Goal: Complete application form

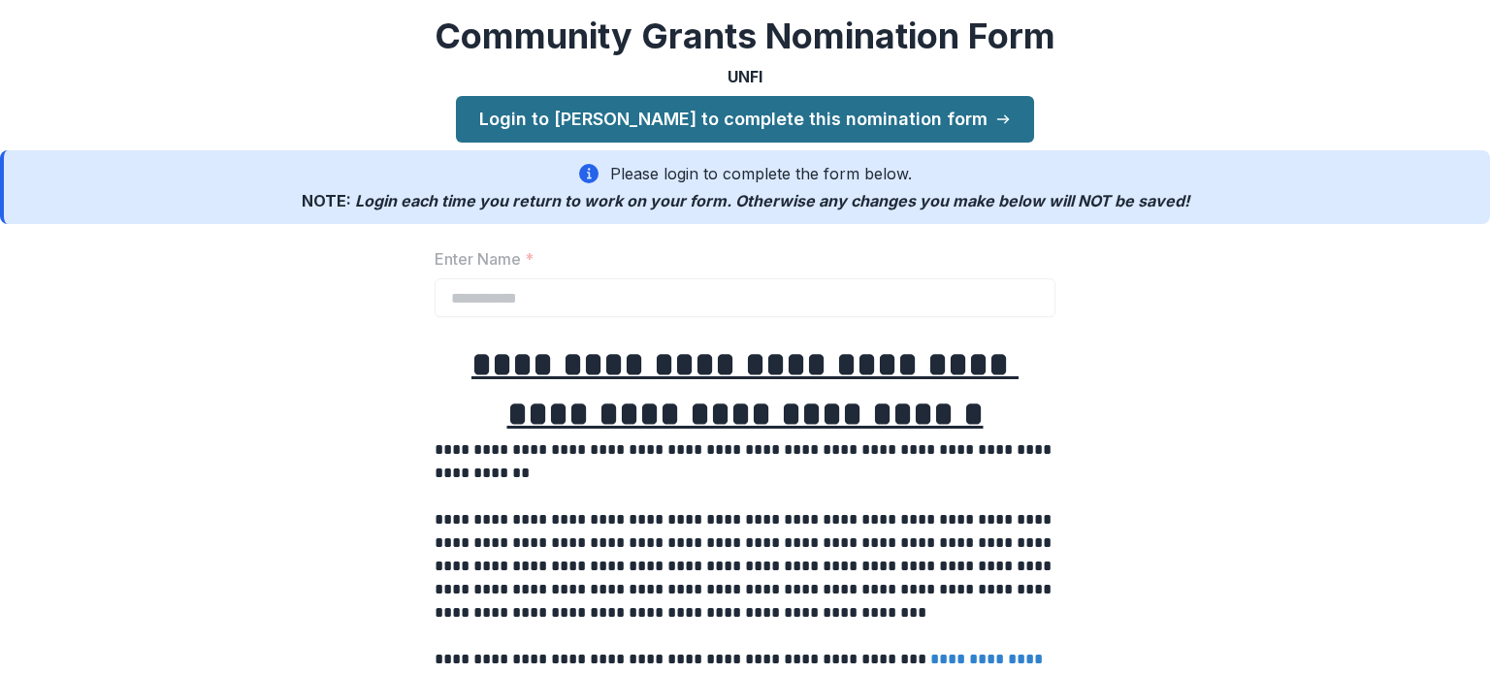
click at [637, 113] on link "Login to Temelio to complete this nomination form" at bounding box center [745, 119] width 578 height 47
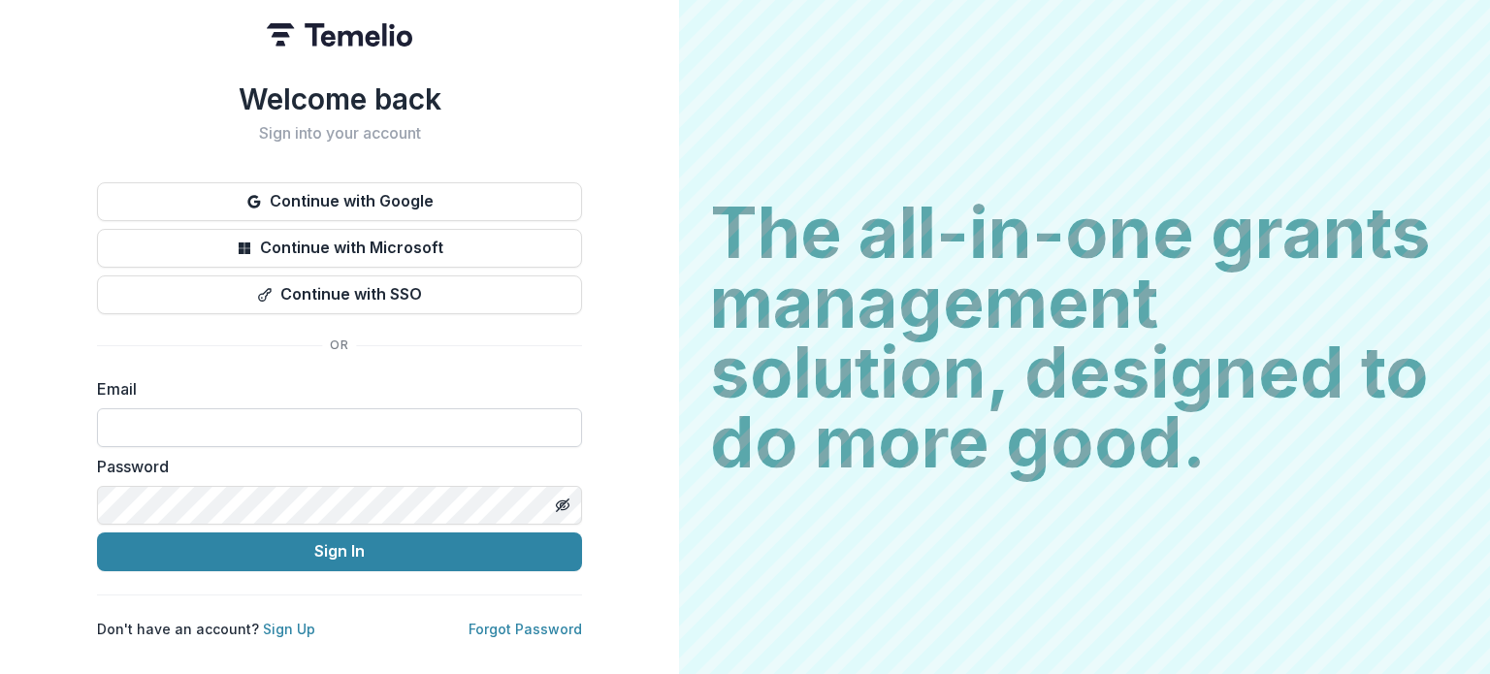
click at [317, 421] on input at bounding box center [339, 427] width 485 height 39
type input "**********"
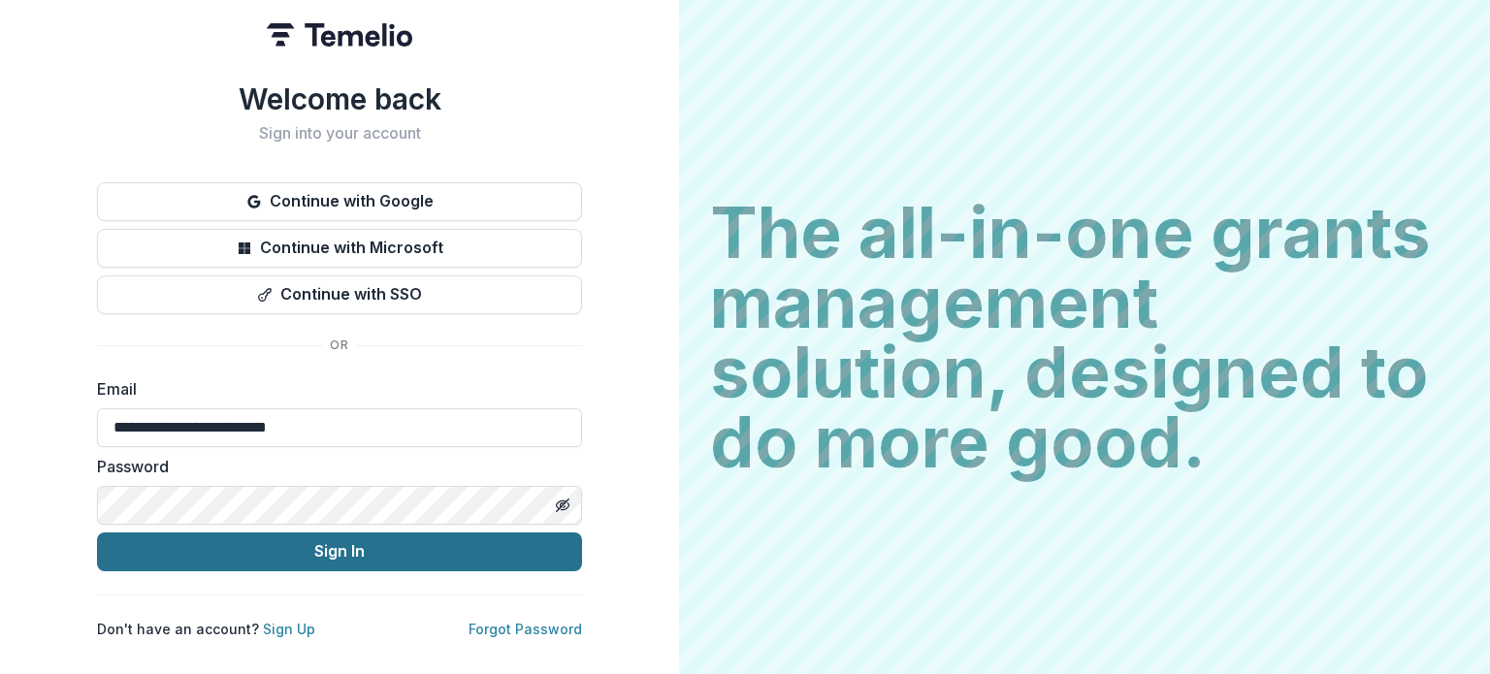
click at [332, 554] on button "Sign In" at bounding box center [339, 551] width 485 height 39
